Goal: Task Accomplishment & Management: Use online tool/utility

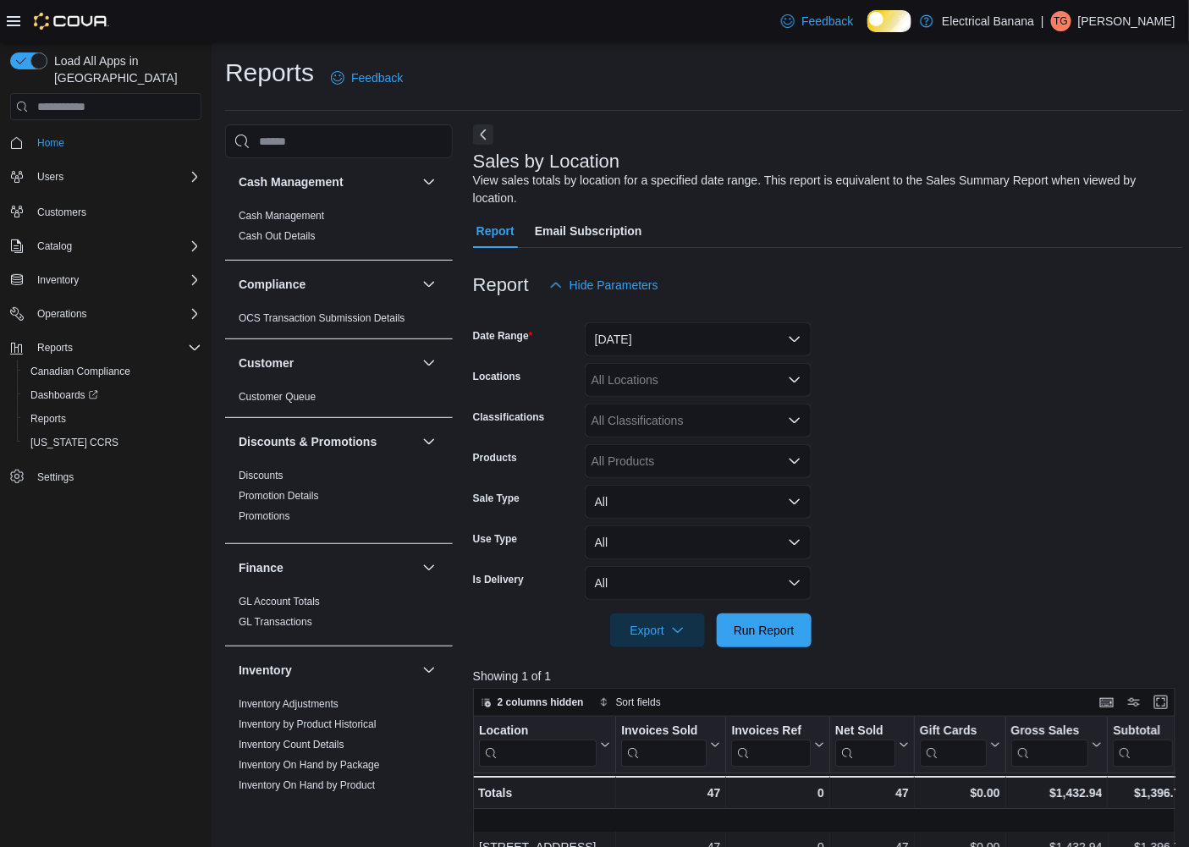
scroll to position [1093, 0]
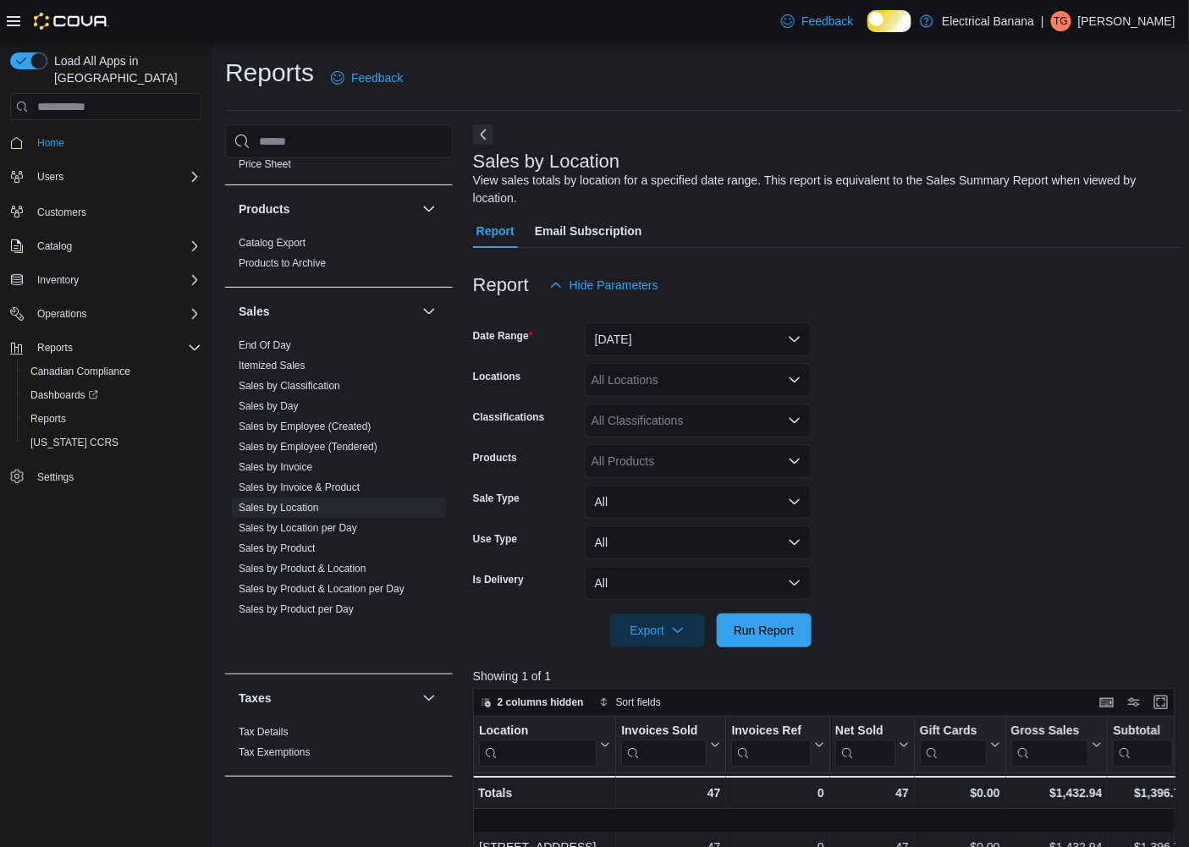
click at [1043, 248] on div "Report Email Subscription" at bounding box center [828, 231] width 710 height 34
click at [373, 453] on link "Sales by Employee (Tendered)" at bounding box center [308, 447] width 139 height 12
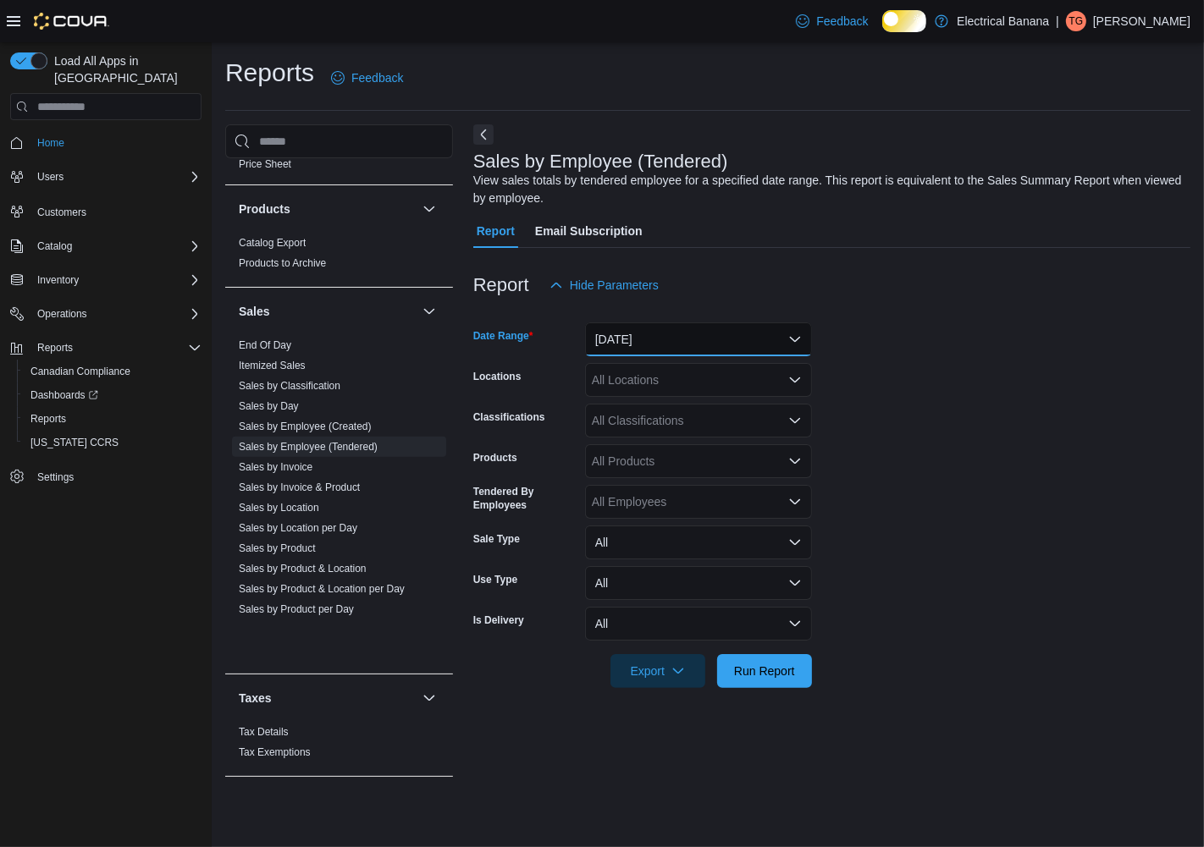
click at [704, 343] on button "[DATE]" at bounding box center [698, 340] width 227 height 34
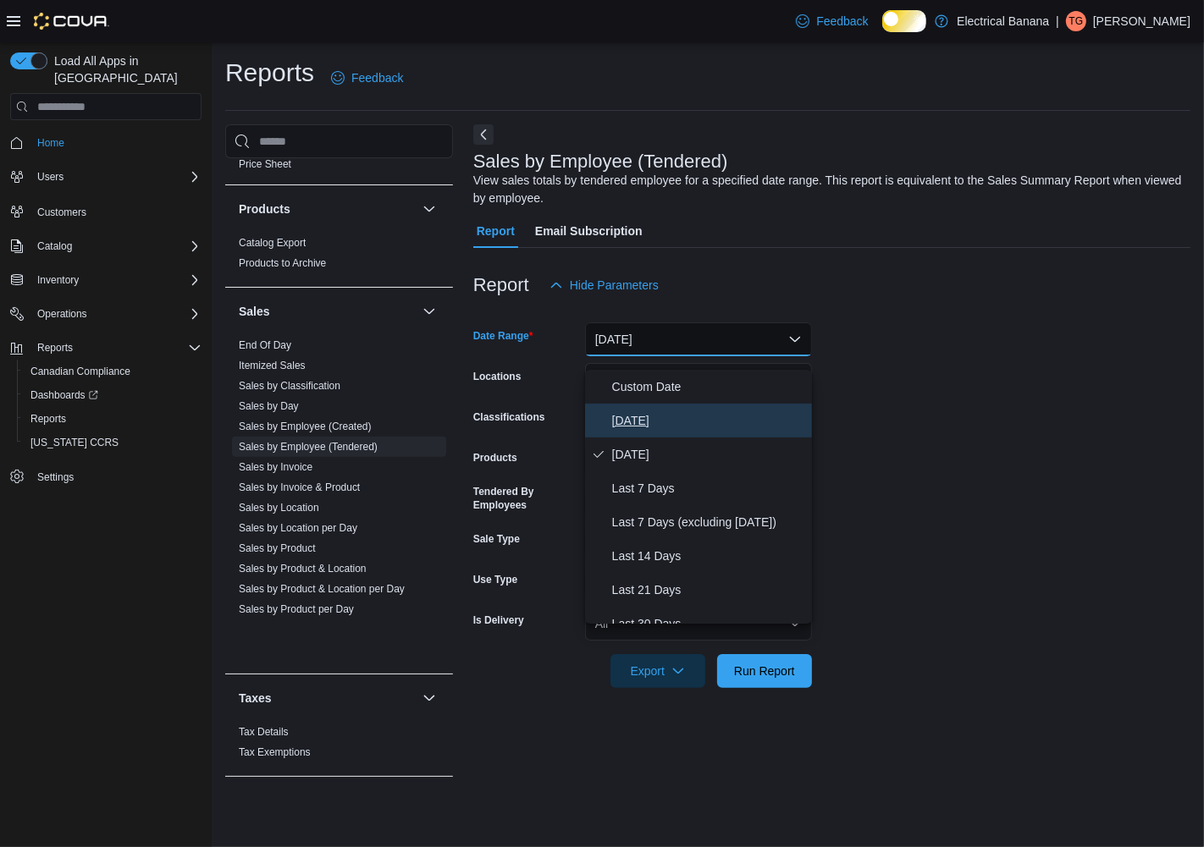
click at [629, 428] on span "[DATE]" at bounding box center [708, 421] width 193 height 20
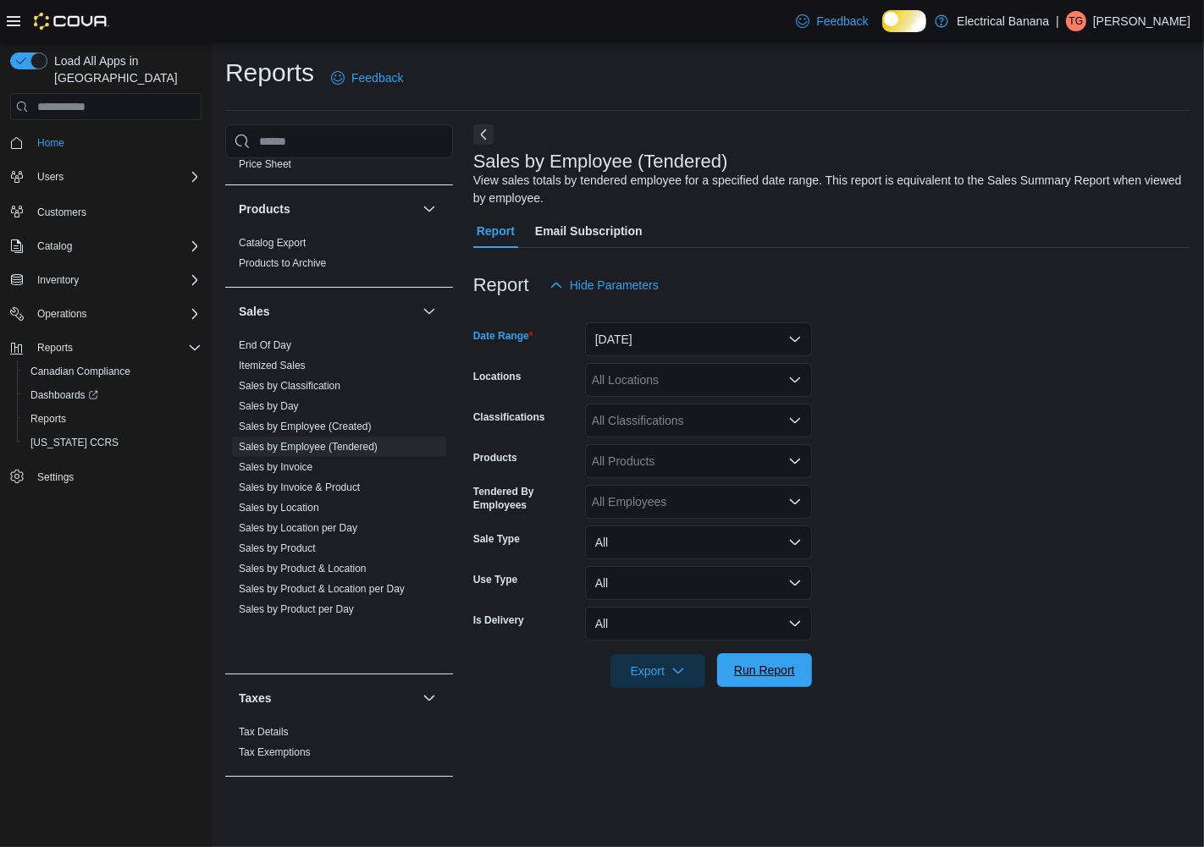
click at [748, 679] on span "Run Report" at bounding box center [764, 670] width 61 height 17
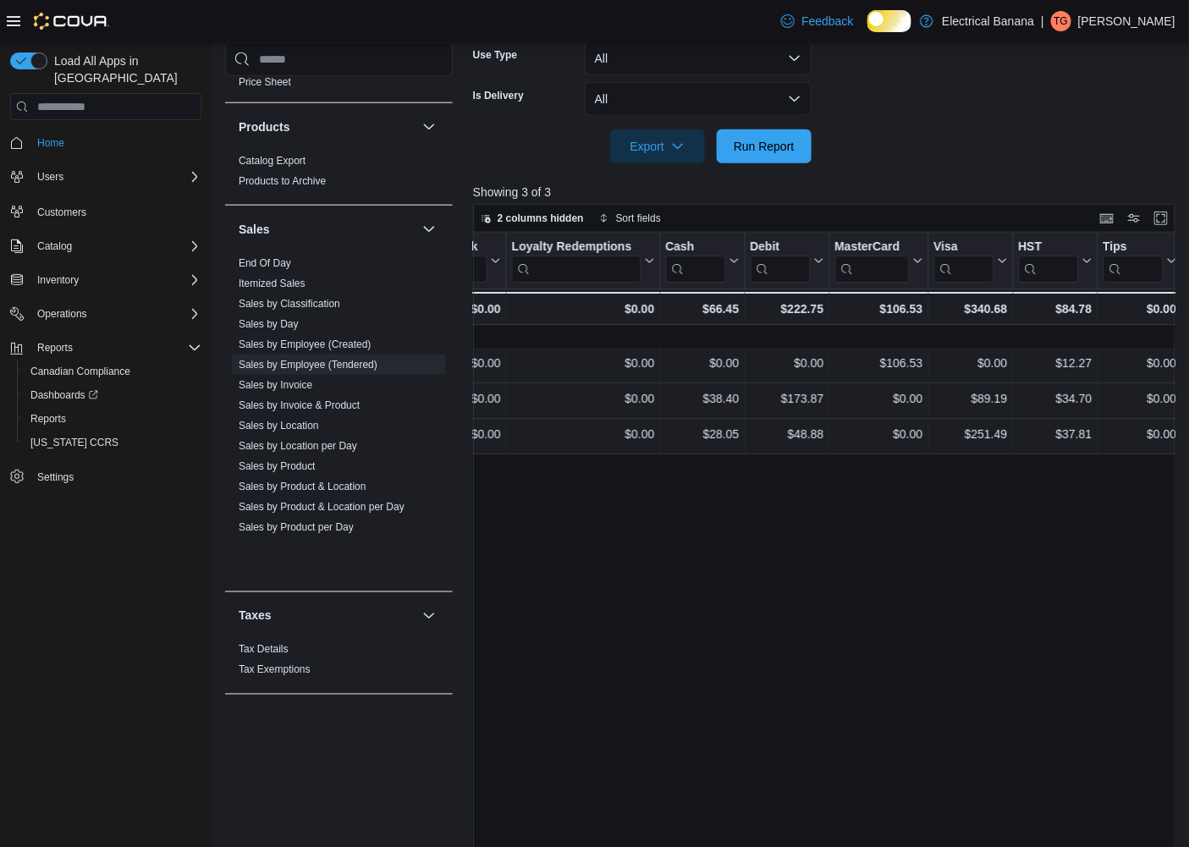
scroll to position [594, 0]
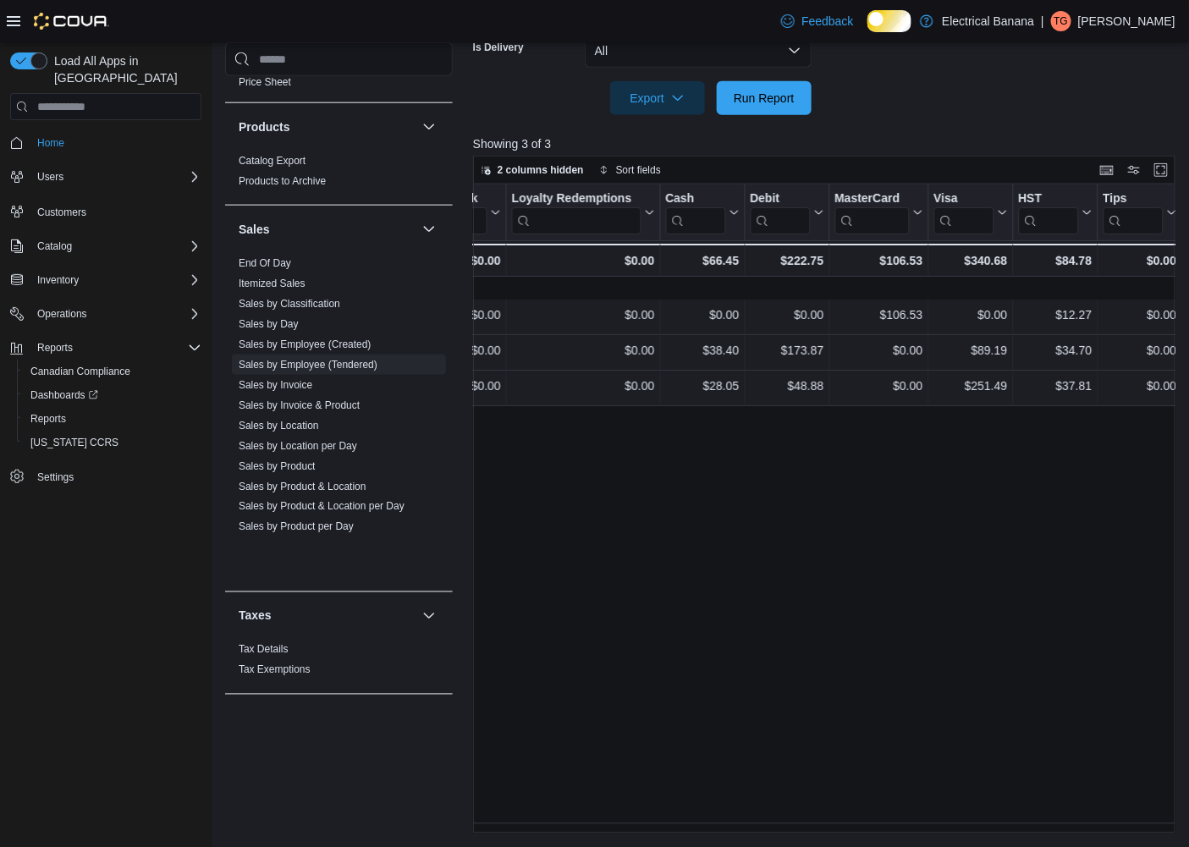
click at [498, 834] on div "Reports Feedback Cash Management Cash Management Cash Out Details Compliance OC…" at bounding box center [704, 158] width 985 height 1378
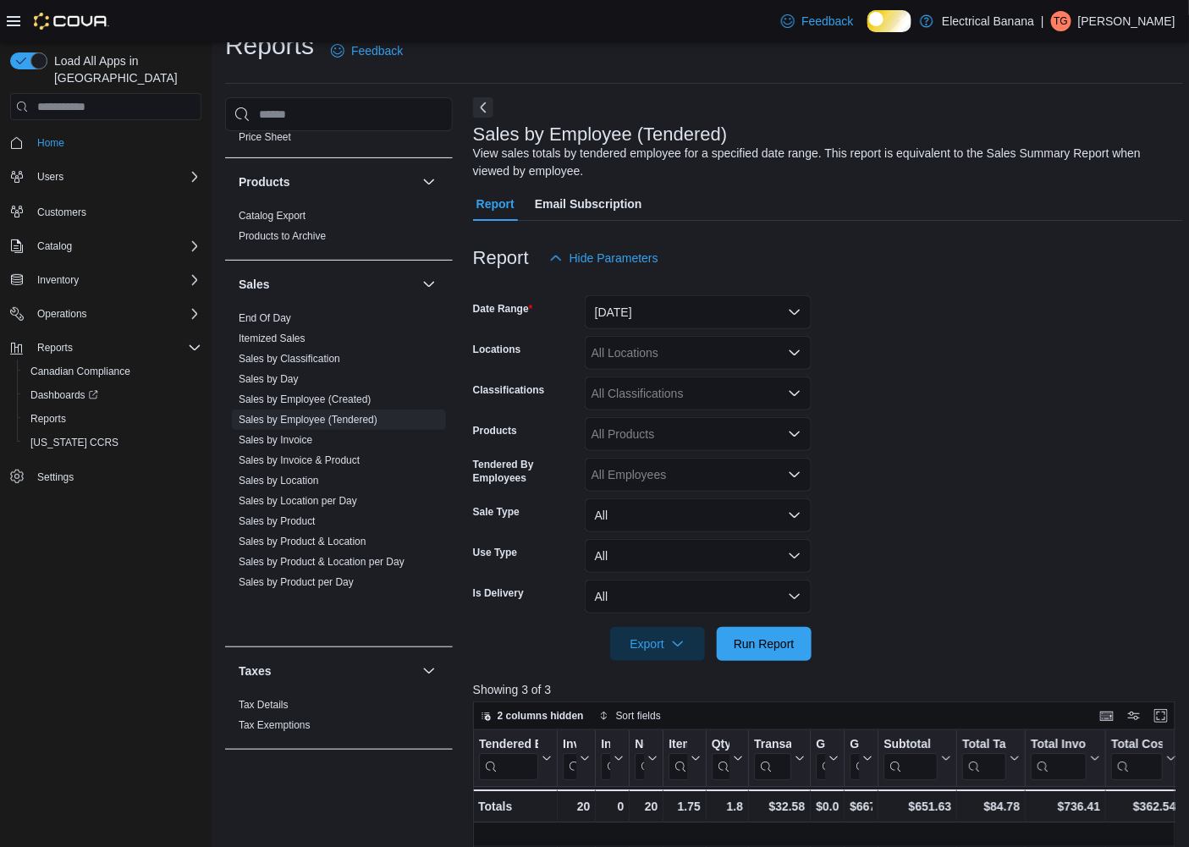
scroll to position [0, 0]
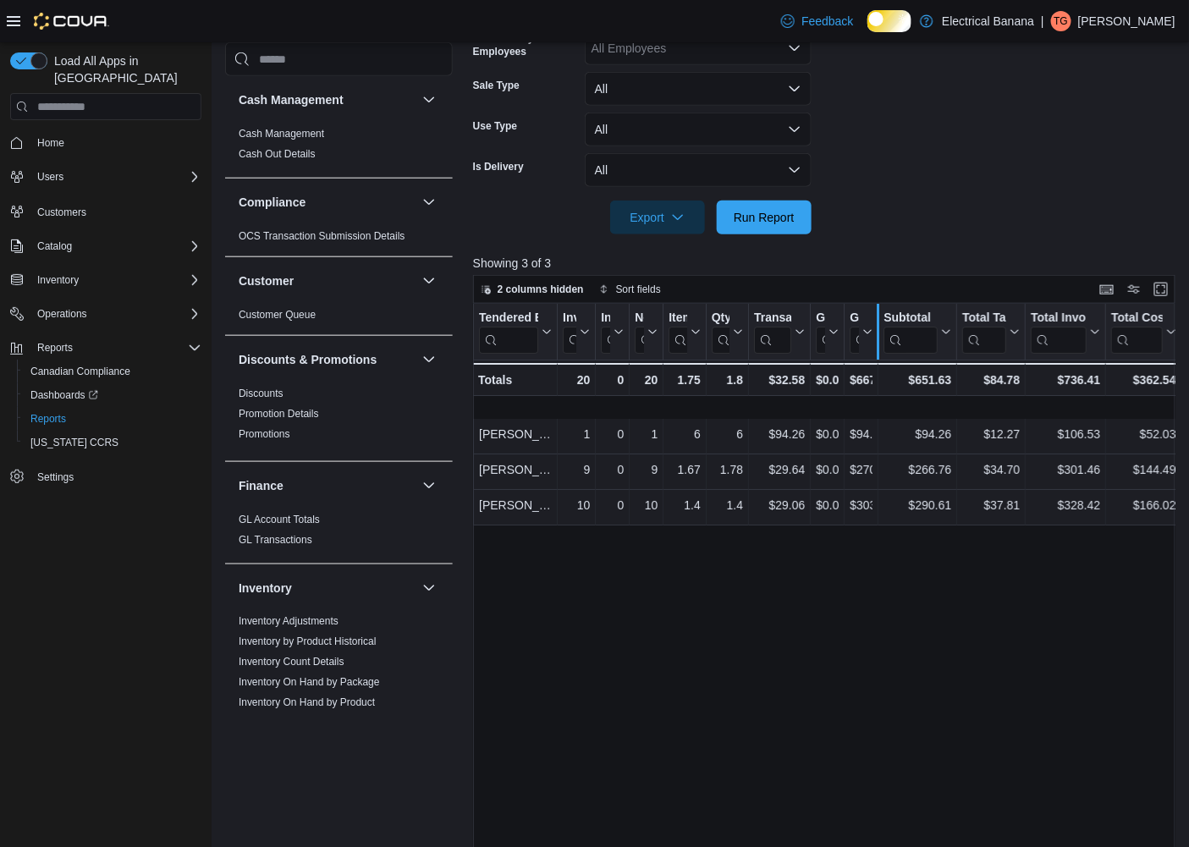
scroll to position [470, 0]
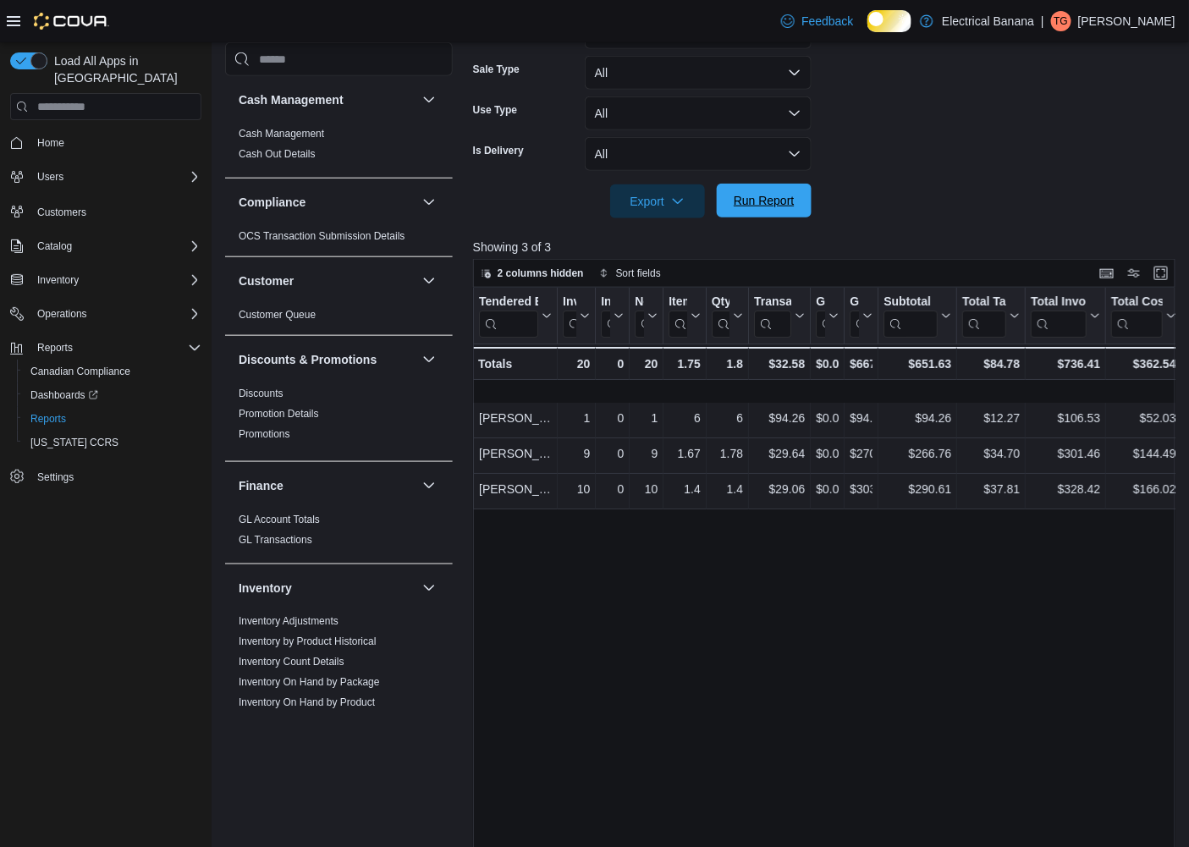
click at [776, 209] on span "Run Report" at bounding box center [764, 200] width 61 height 17
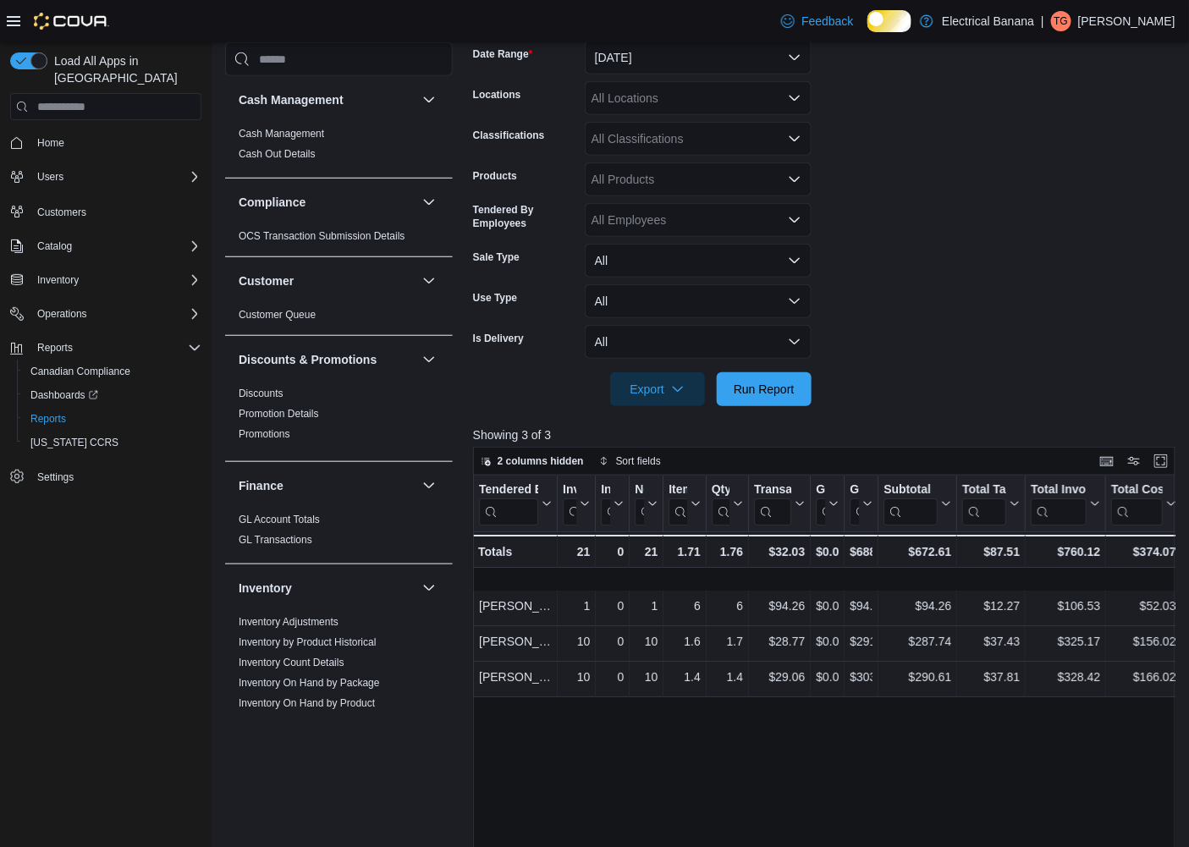
scroll to position [188, 0]
